Goal: Check status

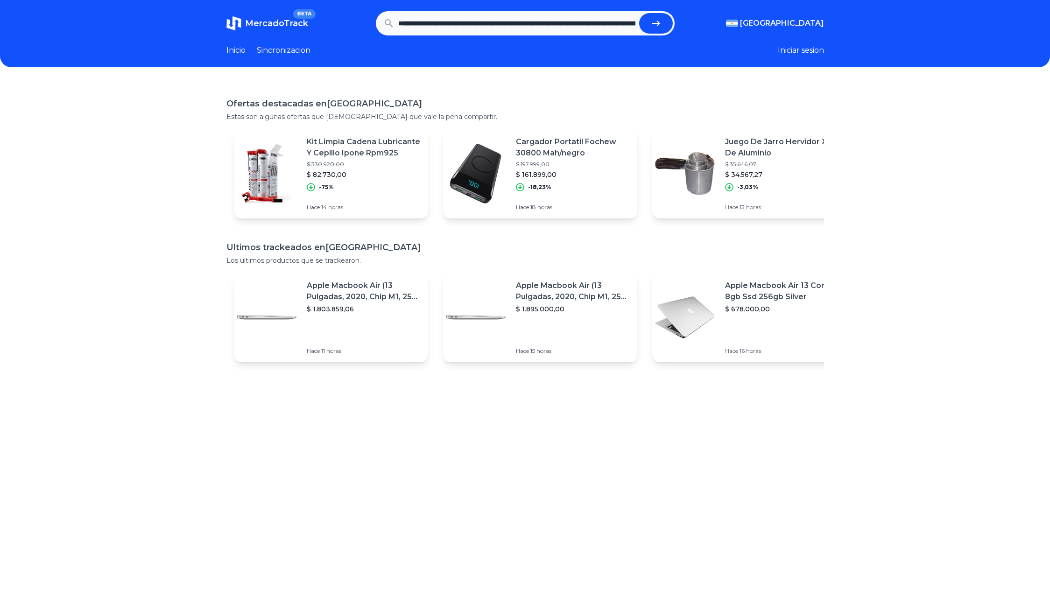
scroll to position [0, 1202]
click at [639, 13] on button "submit" at bounding box center [656, 23] width 34 height 21
type input "**********"
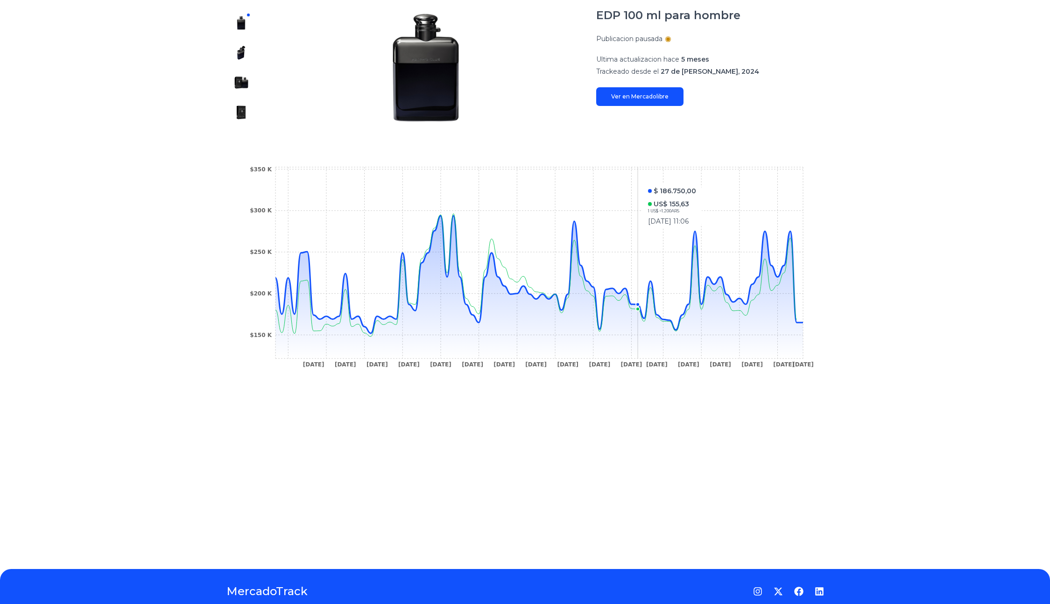
scroll to position [112, 0]
